Goal: Task Accomplishment & Management: Use online tool/utility

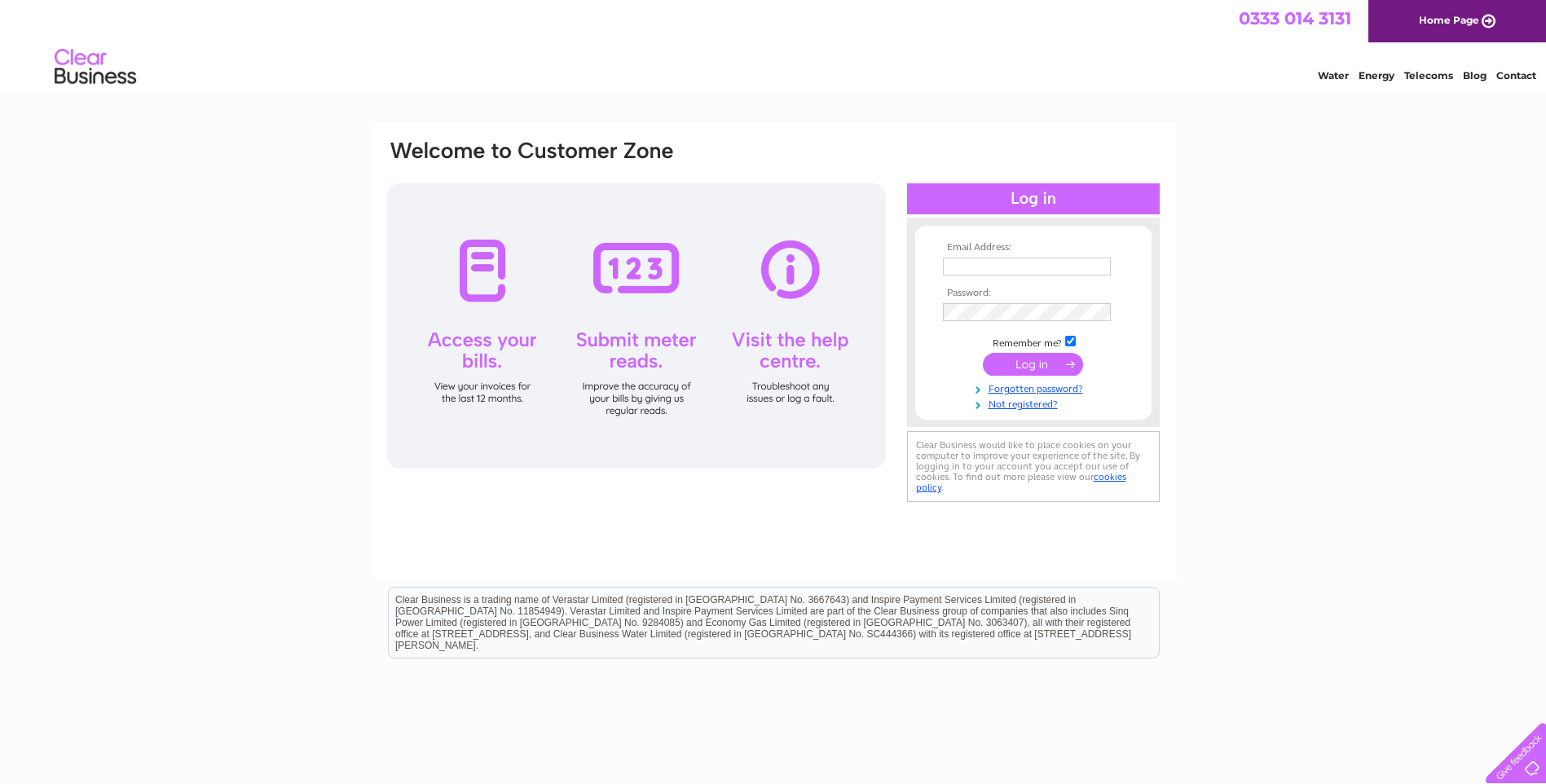
type input "douglas-murray@btconnect.com"
click at [1034, 358] on input "submit" at bounding box center [1033, 364] width 101 height 23
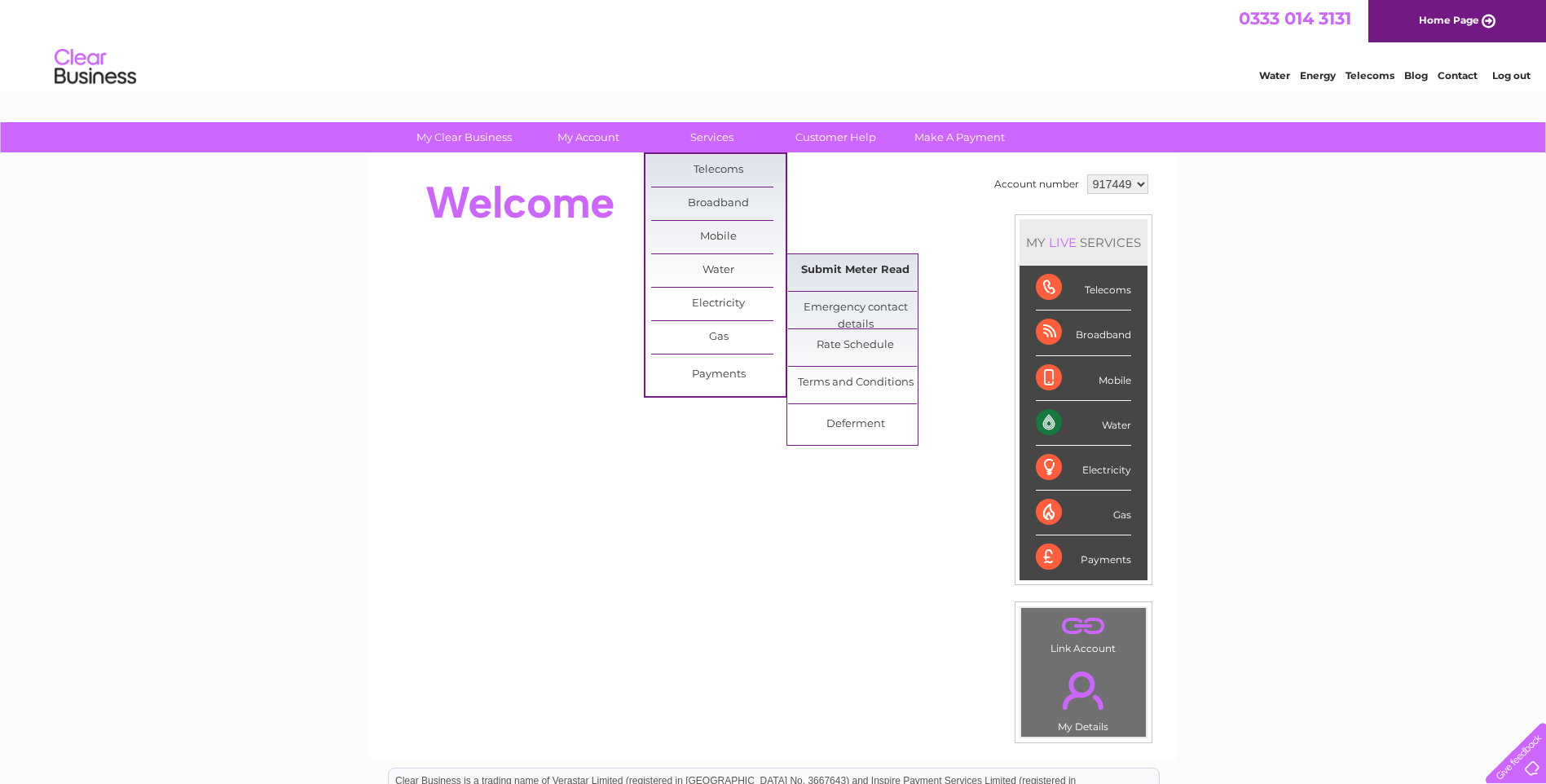
click at [861, 273] on link "Submit Meter Read" at bounding box center [856, 271] width 134 height 33
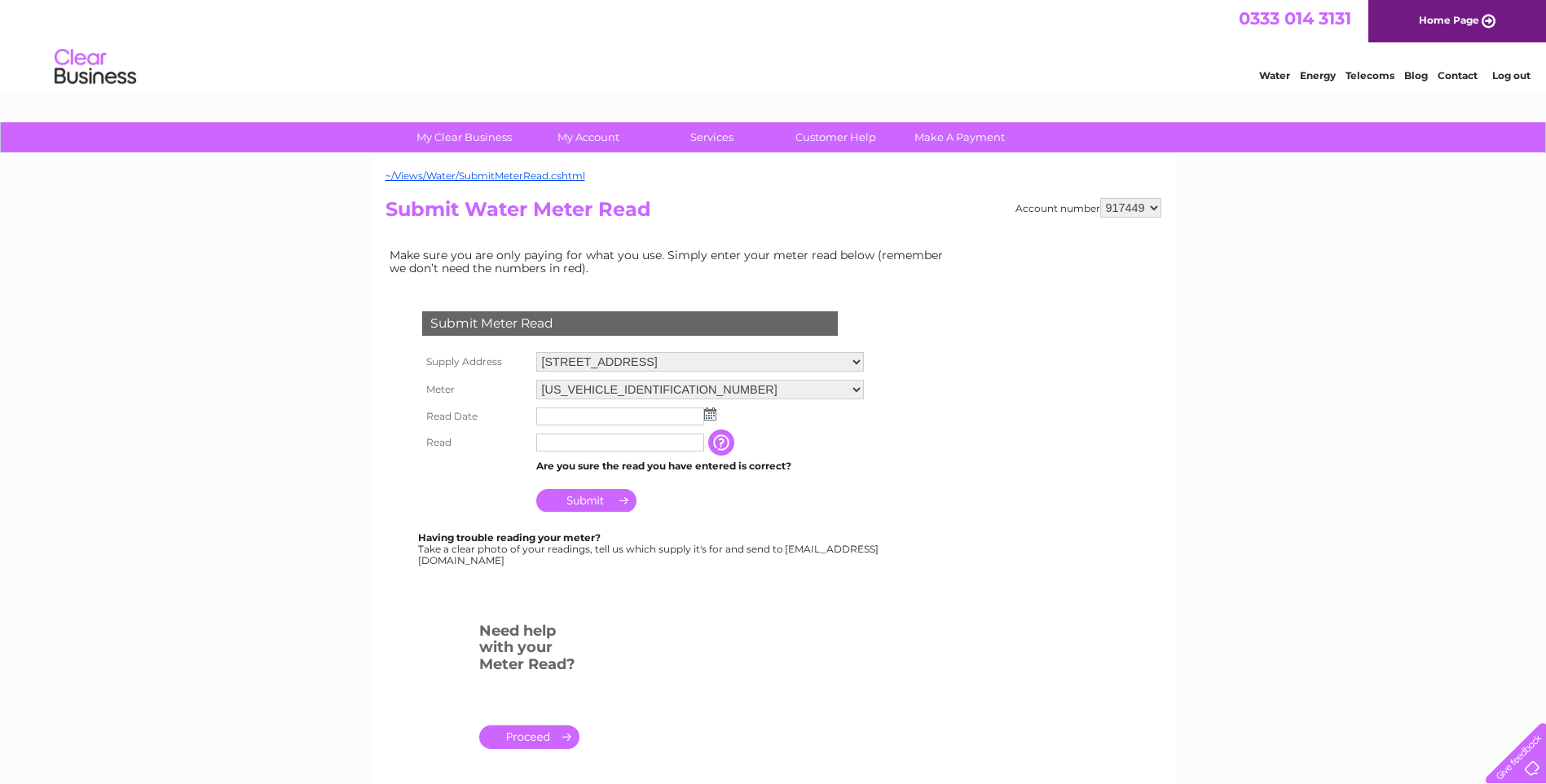
click at [709, 417] on img at bounding box center [710, 413] width 12 height 13
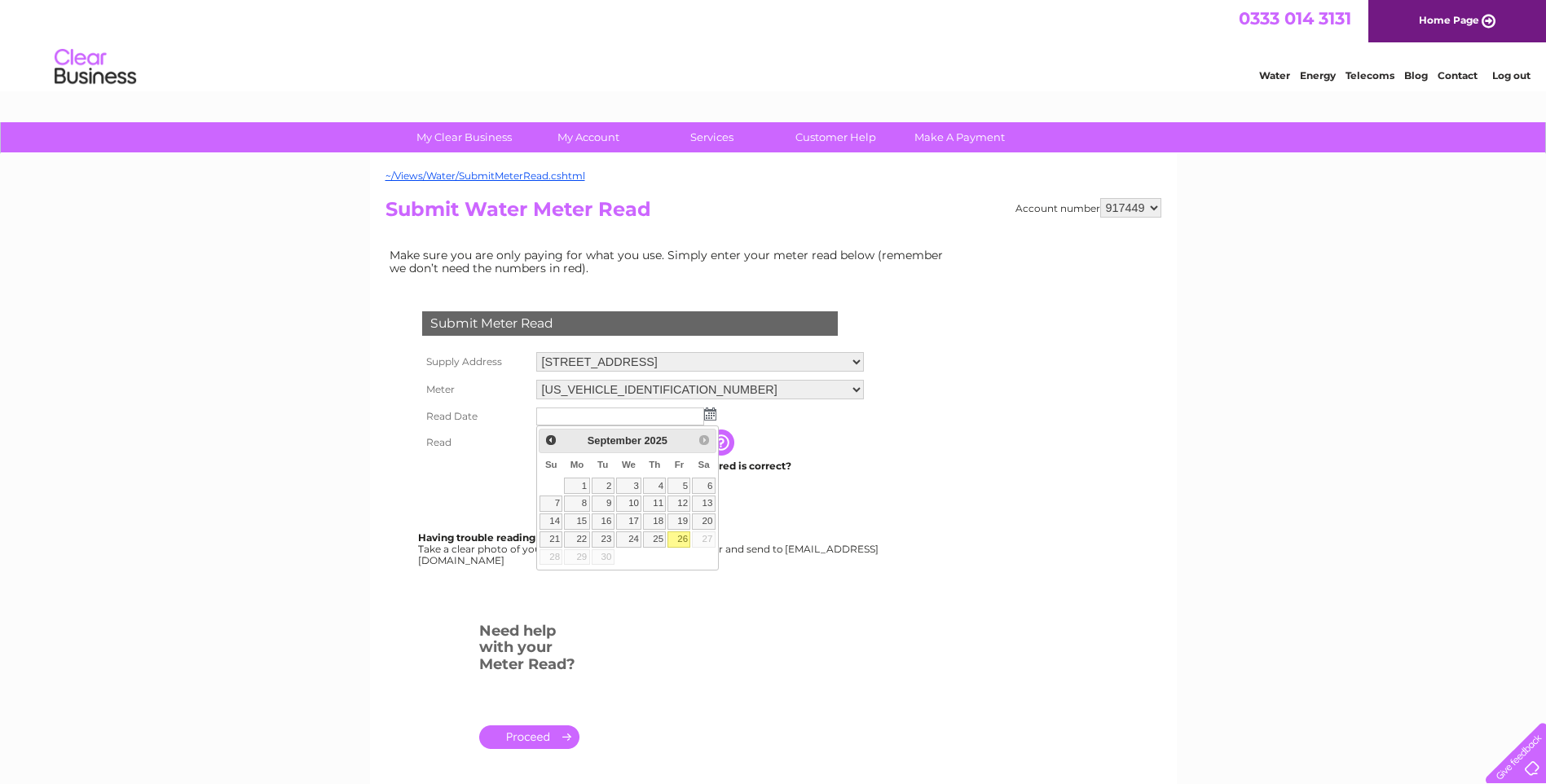
click at [686, 536] on link "26" at bounding box center [678, 539] width 23 height 16
type input "2025/09/26"
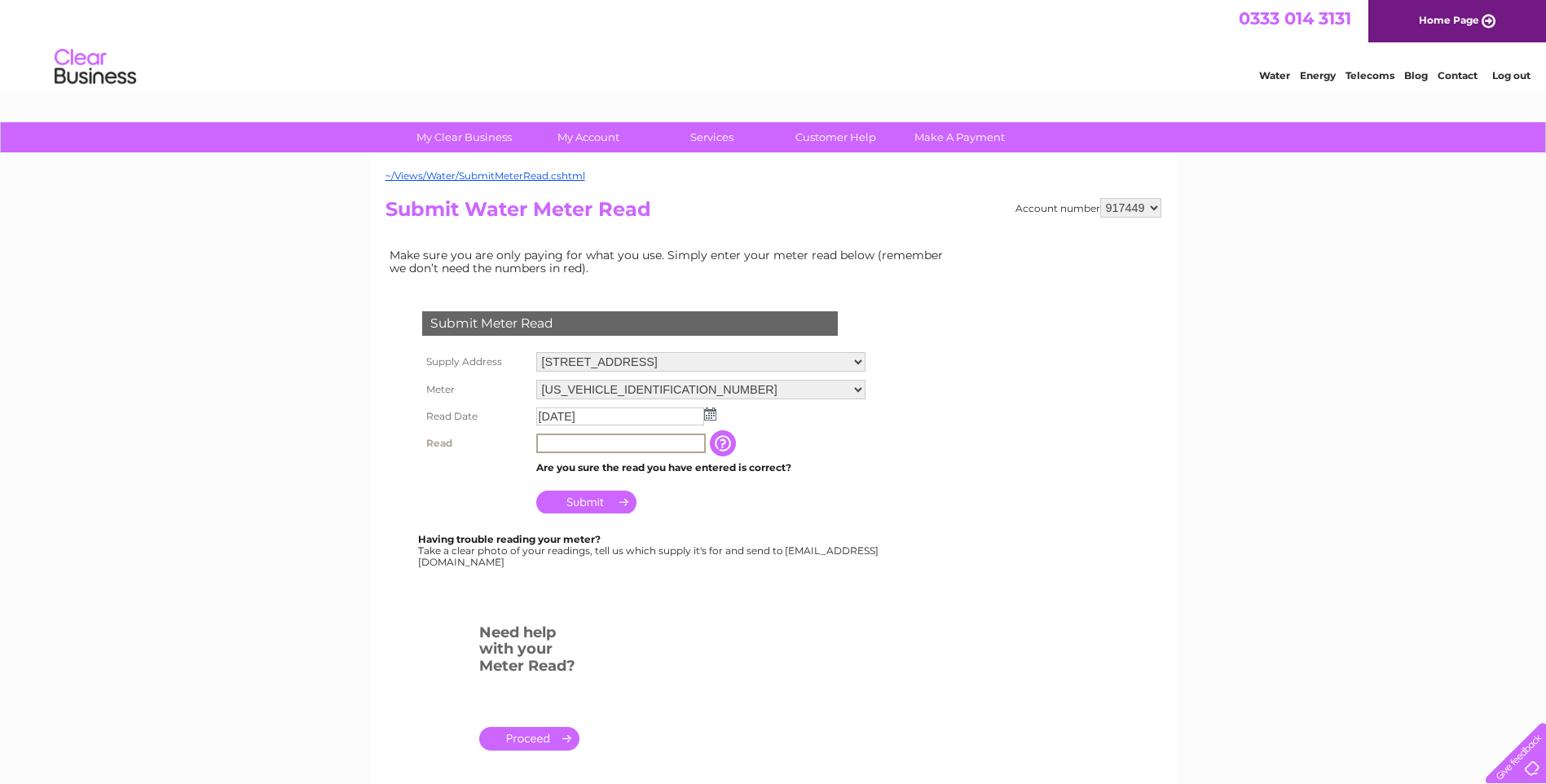
click at [656, 438] on input "text" at bounding box center [621, 443] width 169 height 20
type input "2"
click at [570, 499] on input "Submit" at bounding box center [586, 500] width 101 height 23
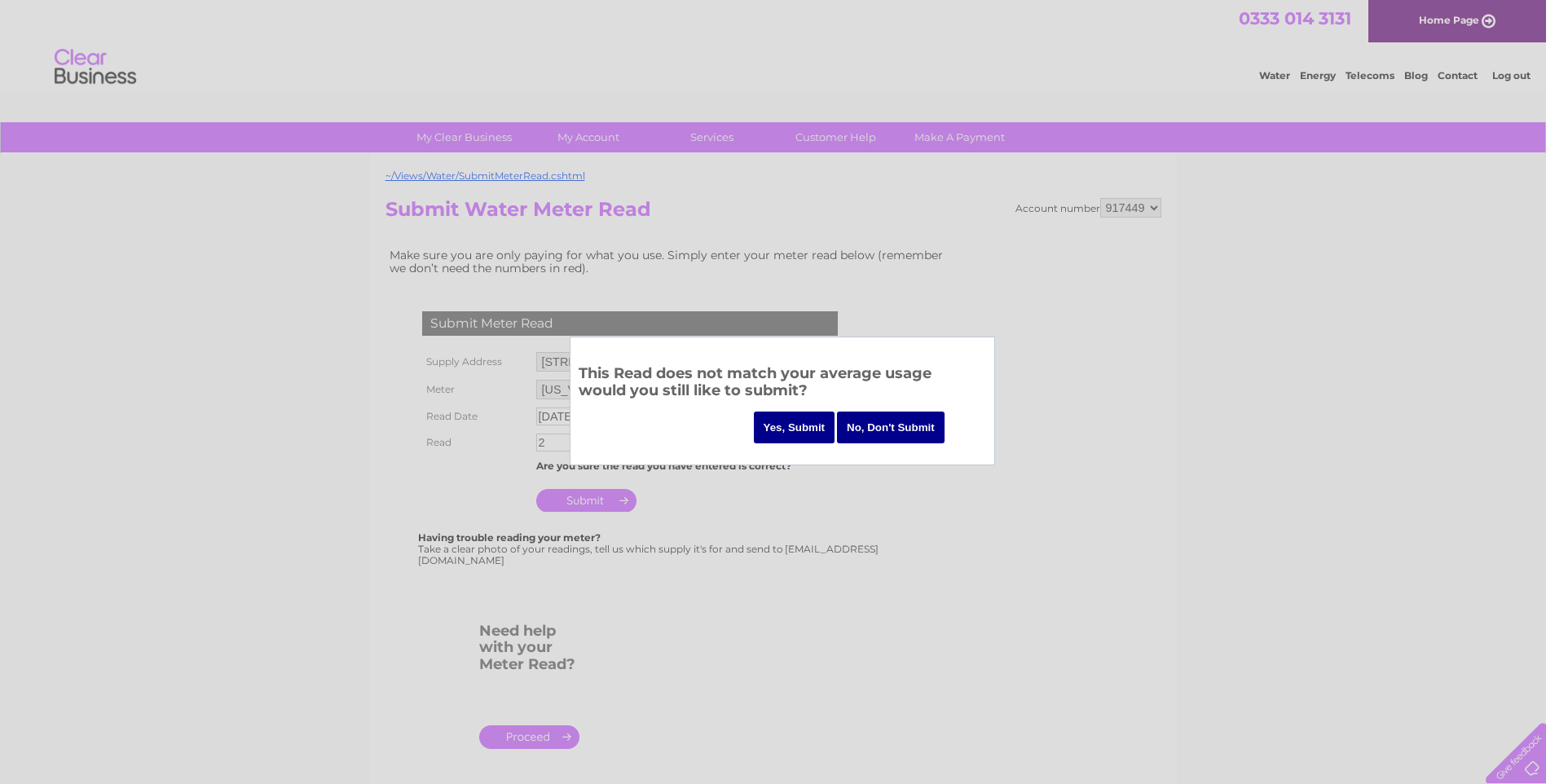
click at [794, 426] on input "Yes, Submit" at bounding box center [794, 427] width 82 height 32
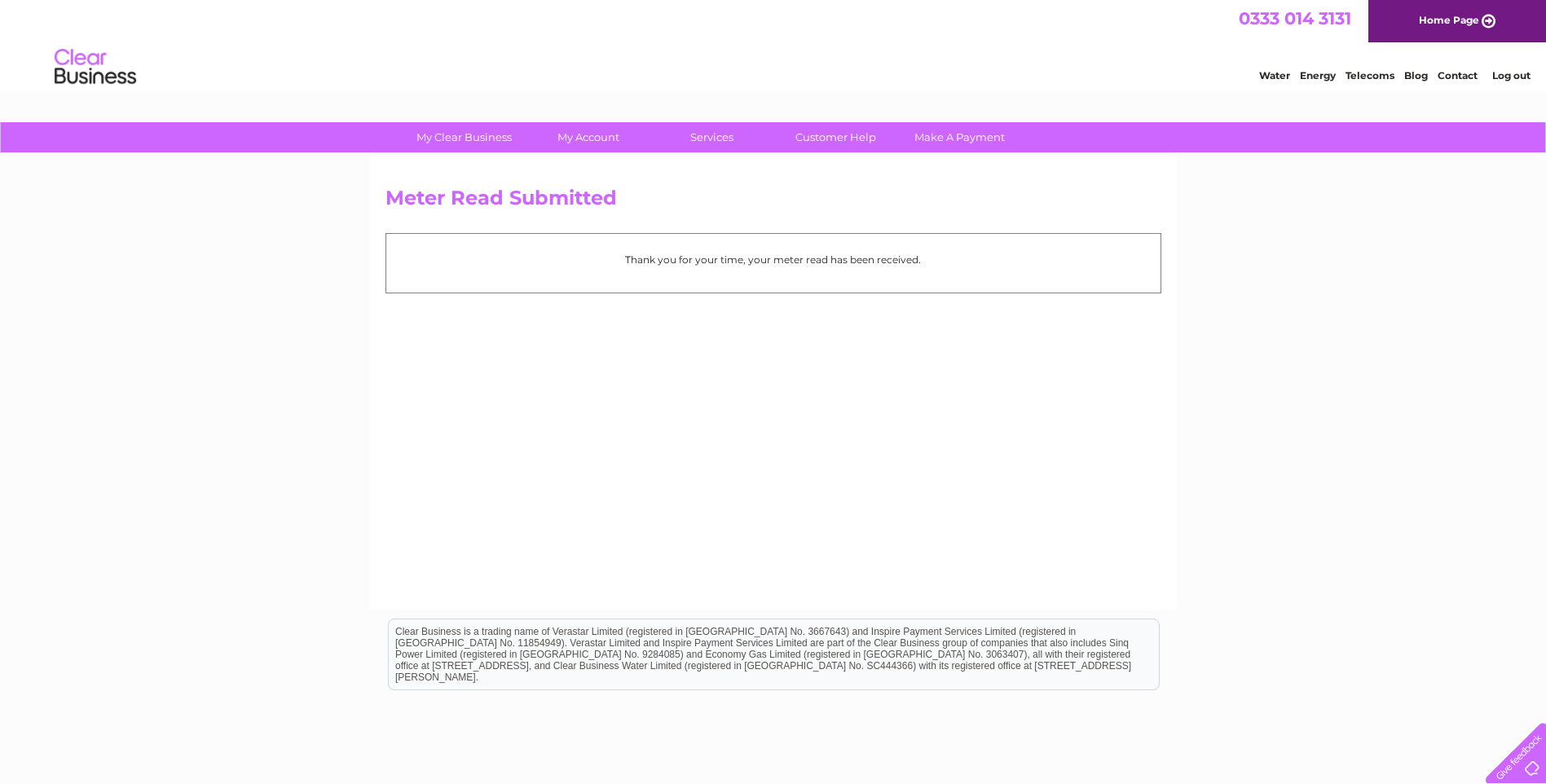
click at [1501, 75] on link "Log out" at bounding box center [1512, 76] width 39 height 12
